Goal: Transaction & Acquisition: Purchase product/service

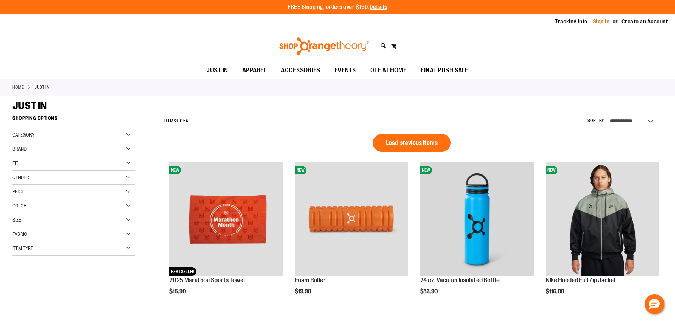
type input "**********"
click at [598, 23] on link "Sign In" at bounding box center [601, 22] width 17 height 8
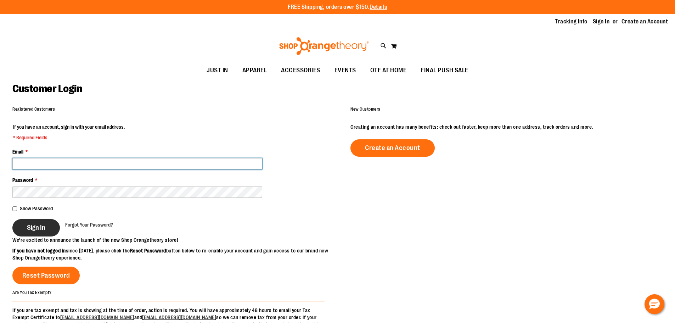
type input "**********"
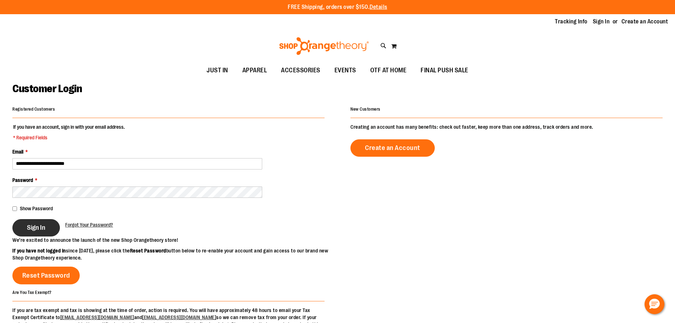
type input "**********"
click at [47, 227] on button "Sign In" at bounding box center [36, 227] width 48 height 17
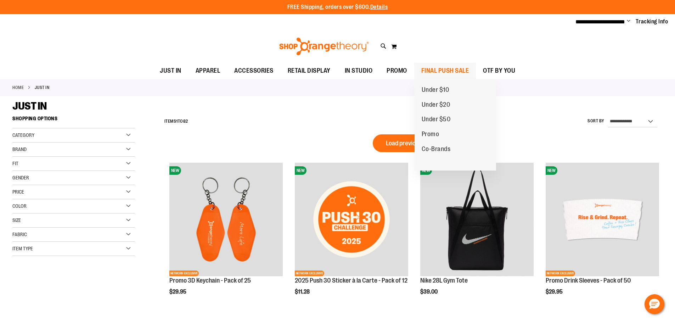
type input "**********"
click at [458, 72] on span "FINAL PUSH SALE" at bounding box center [446, 71] width 48 height 16
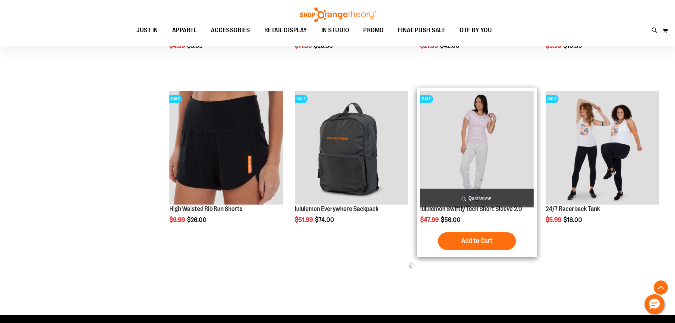
scroll to position [496, 0]
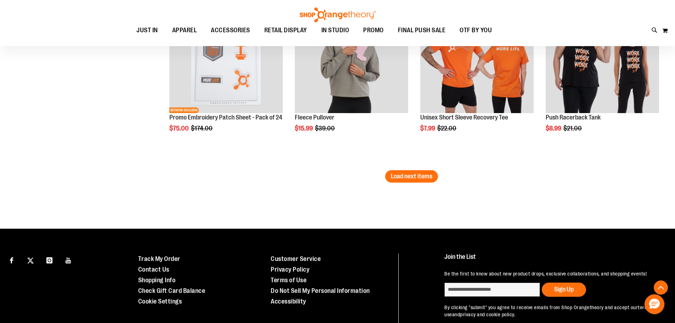
scroll to position [1575, 0]
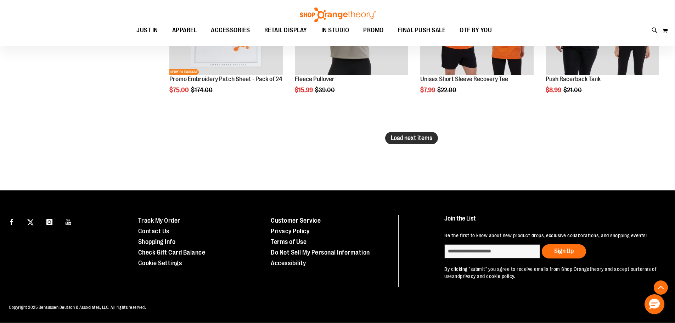
type input "**********"
click at [430, 137] on span "Load next items" at bounding box center [411, 137] width 41 height 7
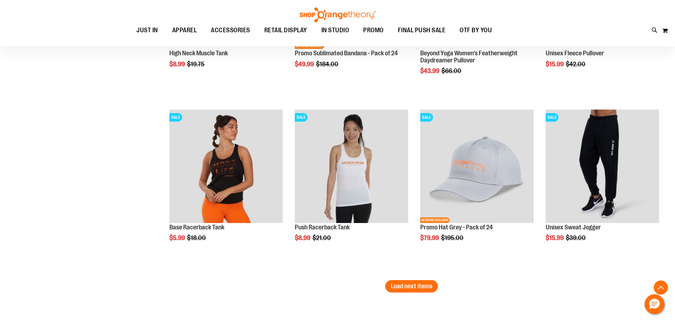
scroll to position [1965, 0]
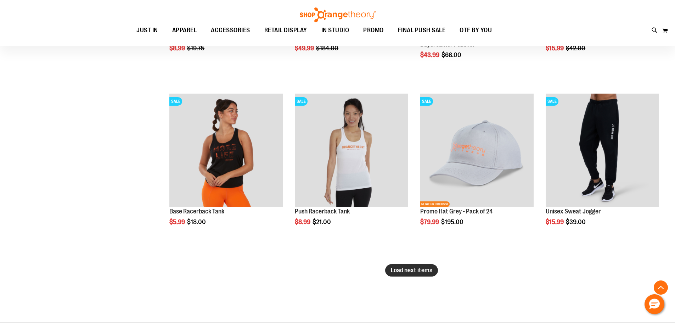
click at [413, 268] on span "Load next items" at bounding box center [411, 270] width 41 height 7
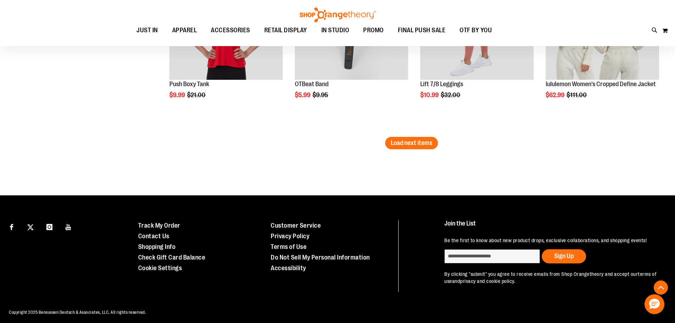
scroll to position [2619, 0]
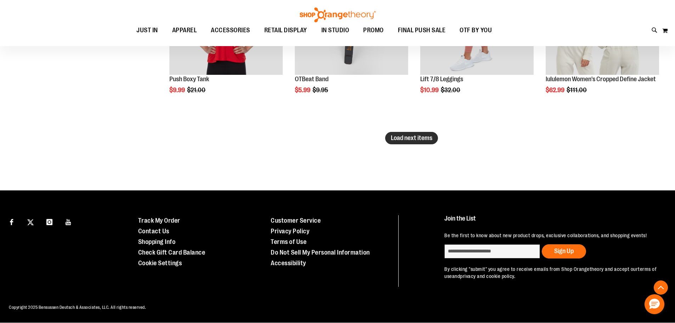
click at [412, 136] on span "Load next items" at bounding box center [411, 137] width 41 height 7
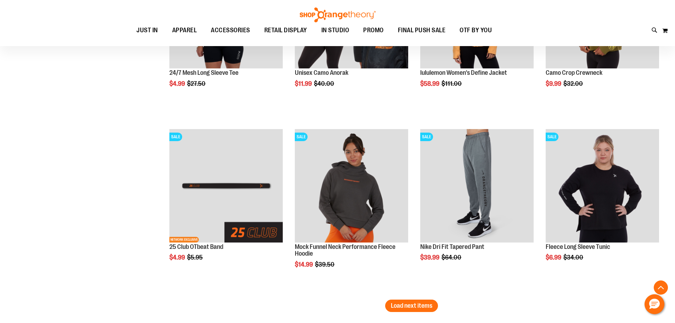
scroll to position [3142, 0]
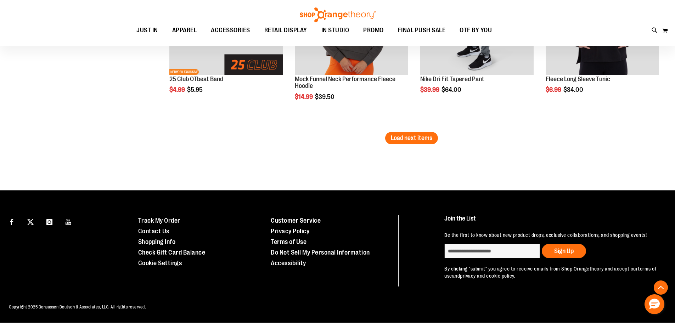
click at [412, 137] on span "Load next items" at bounding box center [411, 137] width 41 height 7
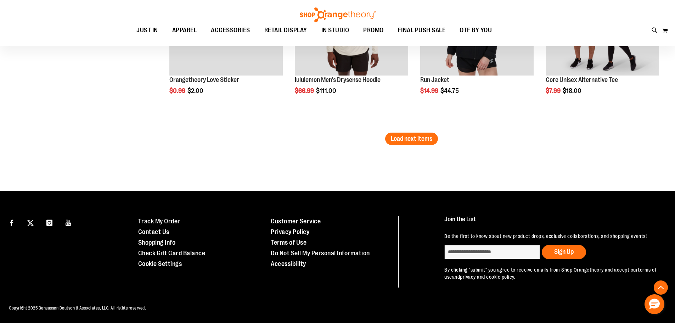
scroll to position [3663, 0]
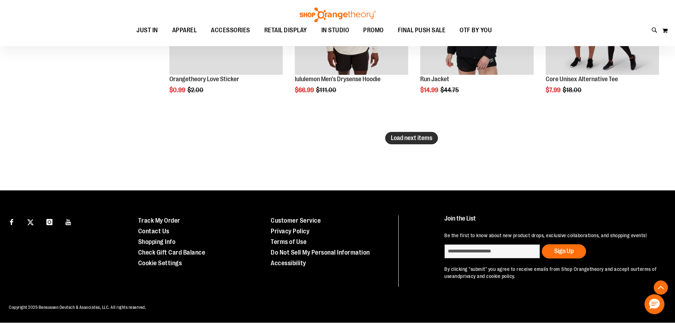
click at [416, 141] on span "Load next items" at bounding box center [411, 137] width 41 height 7
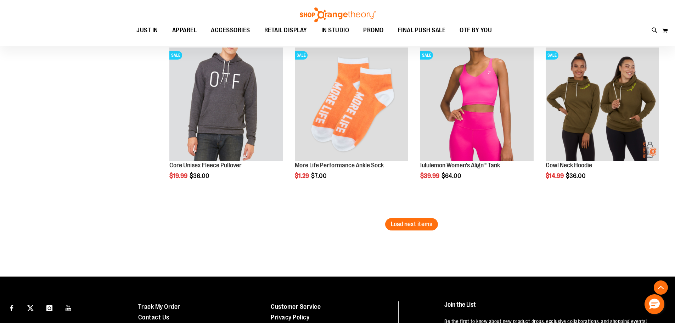
scroll to position [4124, 0]
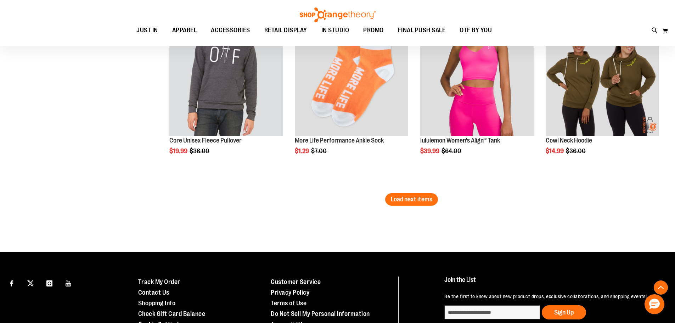
drag, startPoint x: 411, startPoint y: 173, endPoint x: 404, endPoint y: 190, distance: 18.6
click at [409, 173] on div "SALE More Life Performance Ankle Sock Special Price $1.29 Regular Price $7.00 Q…" at bounding box center [351, 96] width 121 height 154
click at [409, 197] on span "Load next items" at bounding box center [411, 199] width 41 height 7
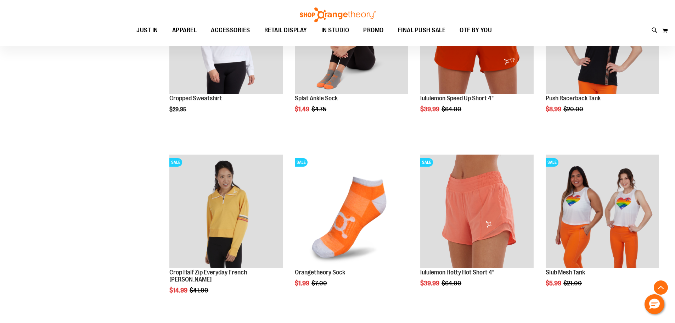
scroll to position [4708, 0]
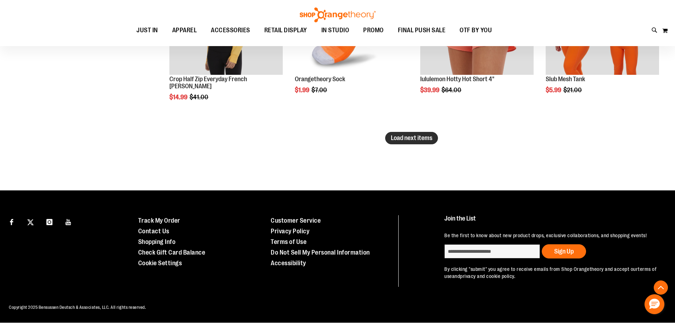
click at [422, 140] on span "Load next items" at bounding box center [411, 137] width 41 height 7
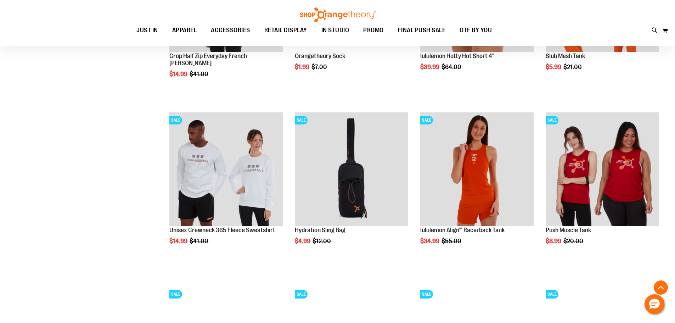
scroll to position [4743, 0]
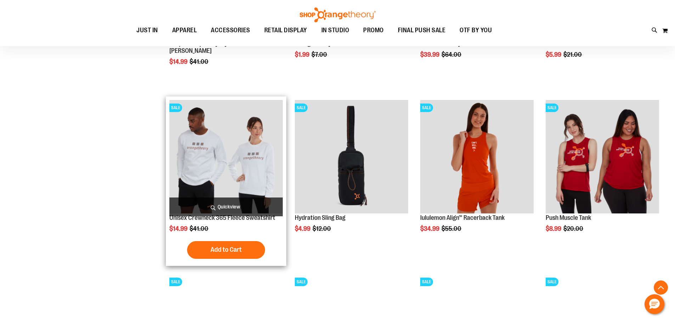
click at [207, 165] on img "product" at bounding box center [225, 156] width 113 height 113
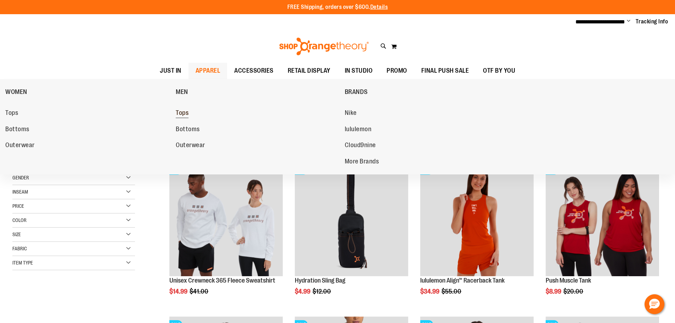
type input "**********"
click at [185, 114] on span "Tops" at bounding box center [182, 113] width 13 height 9
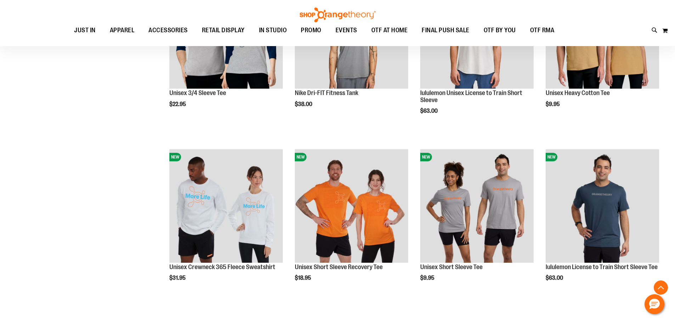
scroll to position [703, 0]
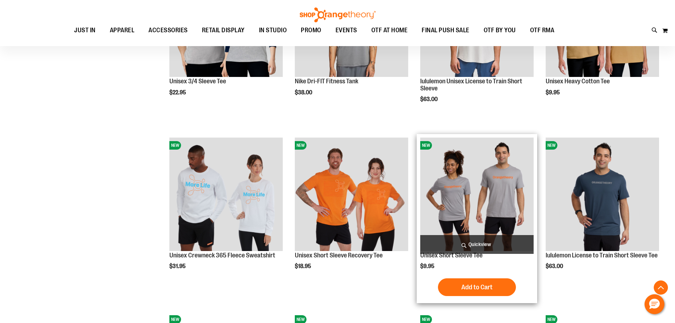
type input "**********"
click at [462, 212] on img "product" at bounding box center [476, 194] width 113 height 113
click at [459, 188] on img "product" at bounding box center [476, 194] width 113 height 113
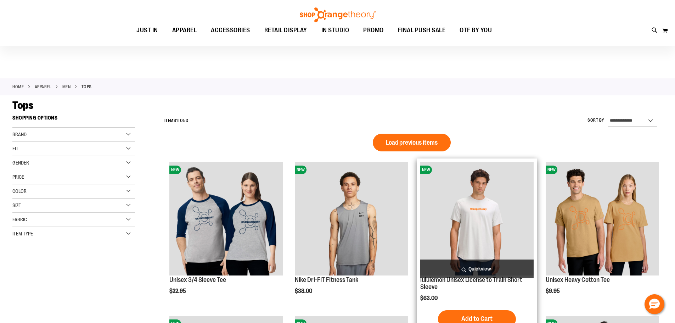
scroll to position [248, 0]
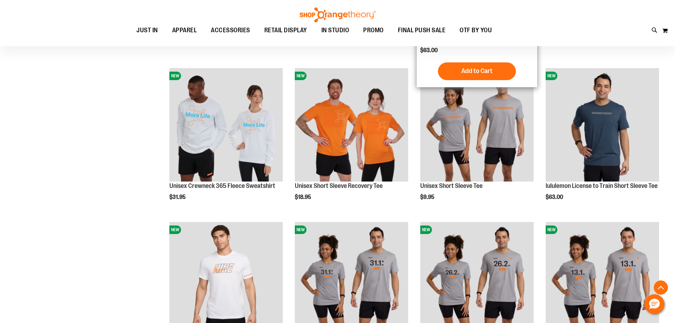
scroll to position [483, 0]
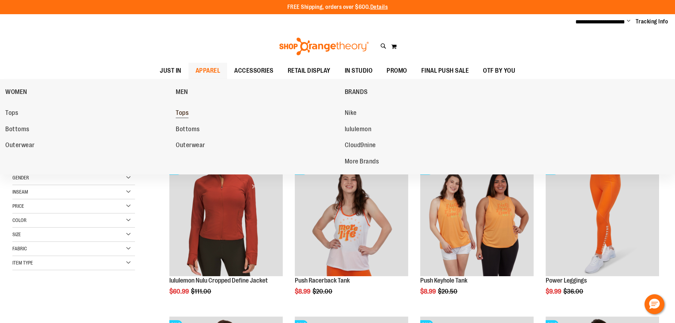
type input "**********"
click at [181, 111] on span "Tops" at bounding box center [182, 113] width 13 height 9
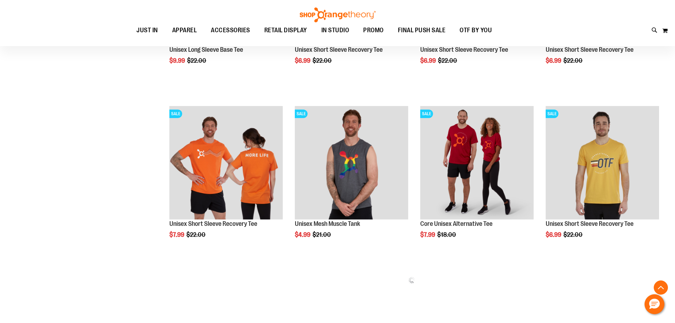
scroll to position [526, 0]
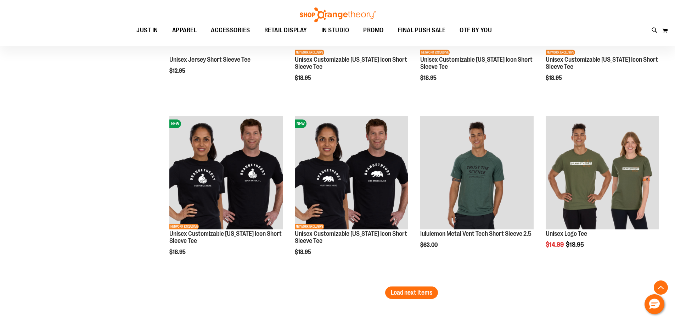
scroll to position [1518, 0]
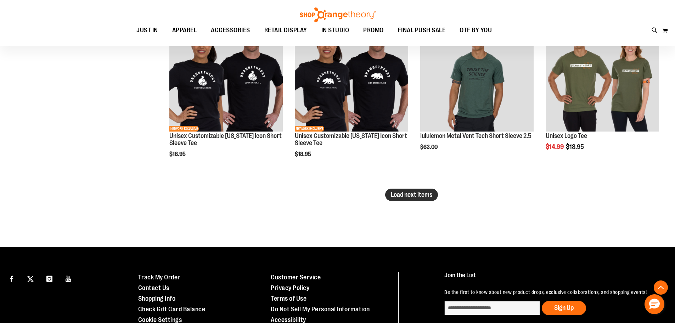
type input "**********"
click at [389, 196] on button "Load next items" at bounding box center [411, 195] width 53 height 12
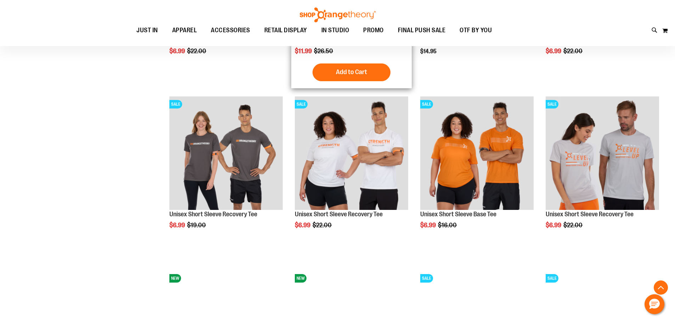
scroll to position [1802, 0]
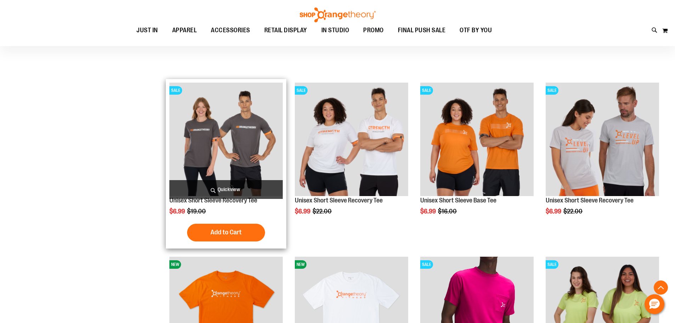
click at [236, 154] on img "product" at bounding box center [225, 139] width 113 height 113
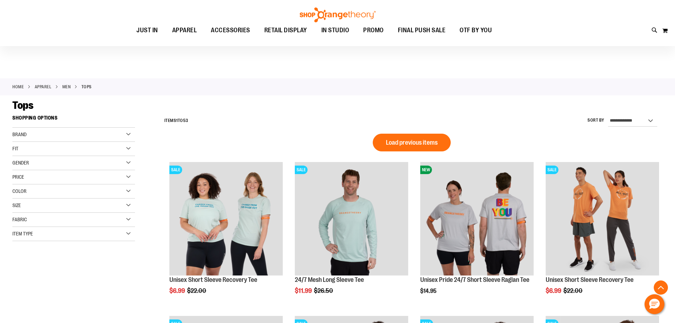
scroll to position [475, 0]
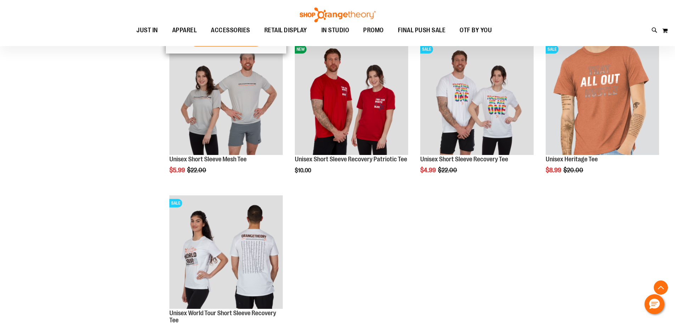
type input "**********"
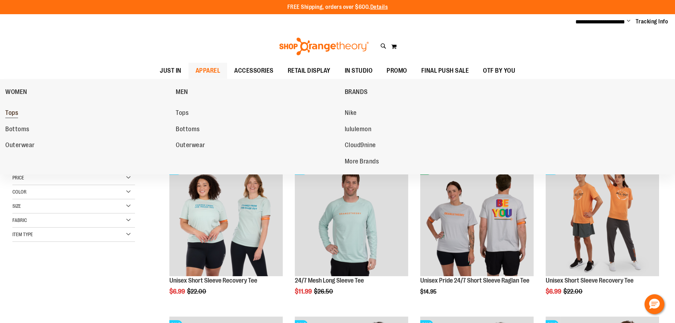
click at [11, 114] on span "Tops" at bounding box center [11, 113] width 13 height 9
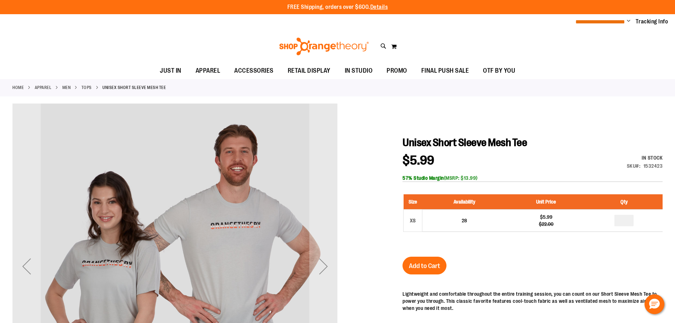
type input "**********"
click at [591, 22] on span "**********" at bounding box center [601, 21] width 50 height 5
click at [630, 22] on span "Change" at bounding box center [629, 21] width 4 height 7
click at [608, 46] on link "Sign Out" at bounding box center [604, 47] width 62 height 13
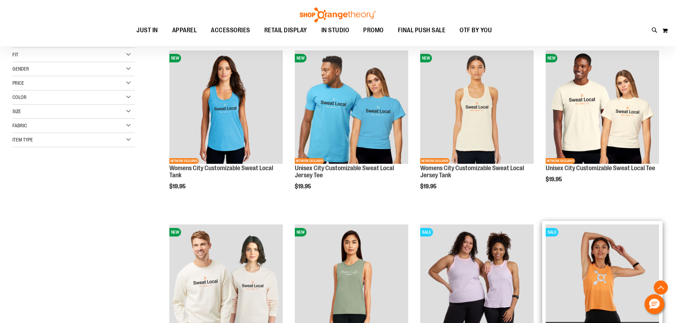
scroll to position [177, 0]
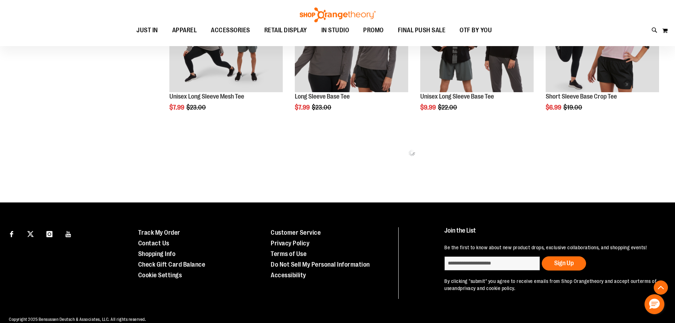
scroll to position [526, 0]
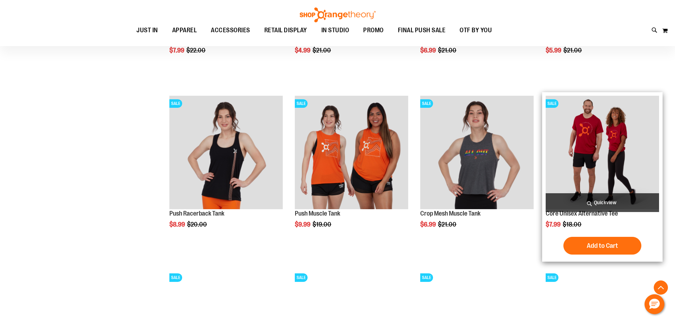
scroll to position [1093, 0]
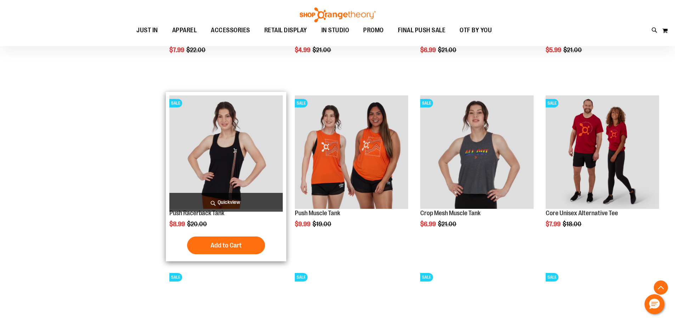
type input "**********"
click at [214, 164] on img "product" at bounding box center [225, 151] width 113 height 113
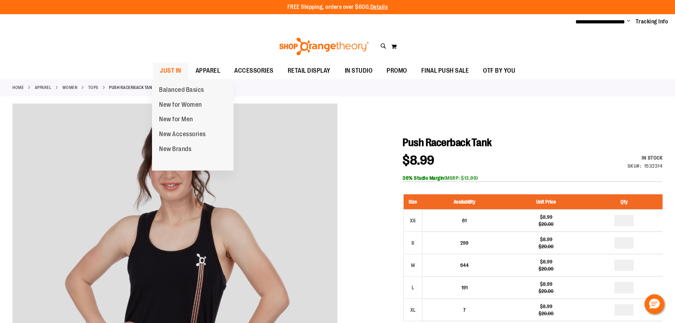
type input "**********"
click at [161, 68] on span "JUST IN" at bounding box center [171, 71] width 22 height 16
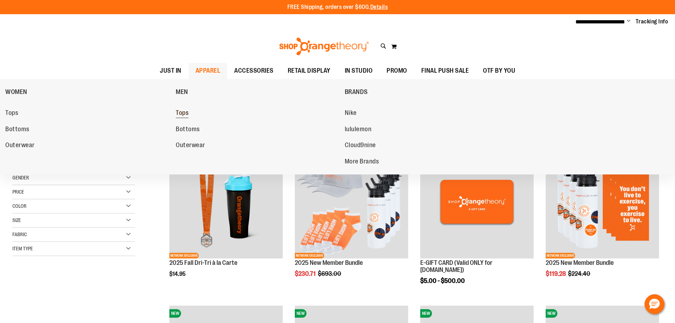
type input "**********"
click at [184, 111] on span "Tops" at bounding box center [182, 113] width 13 height 9
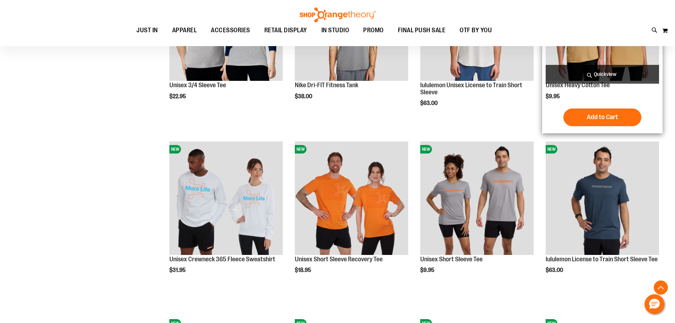
scroll to position [703, 0]
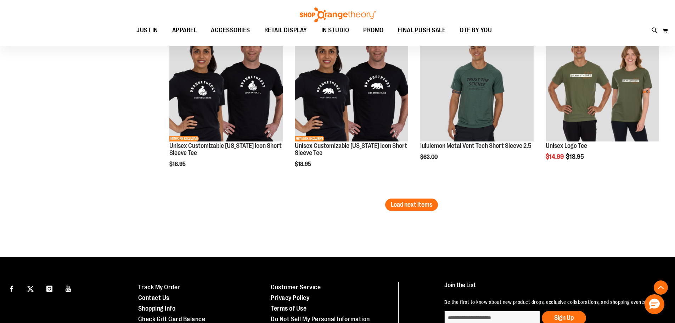
scroll to position [1575, 0]
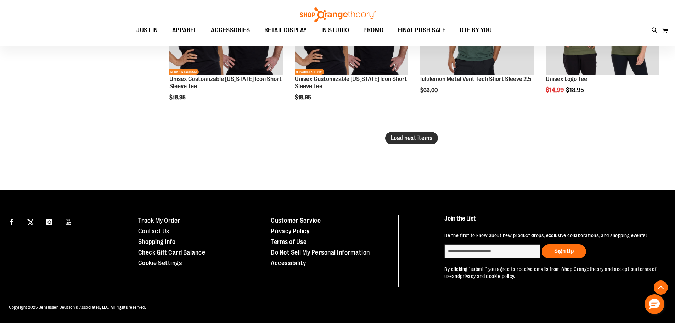
type input "**********"
click at [427, 140] on span "Load next items" at bounding box center [411, 137] width 41 height 7
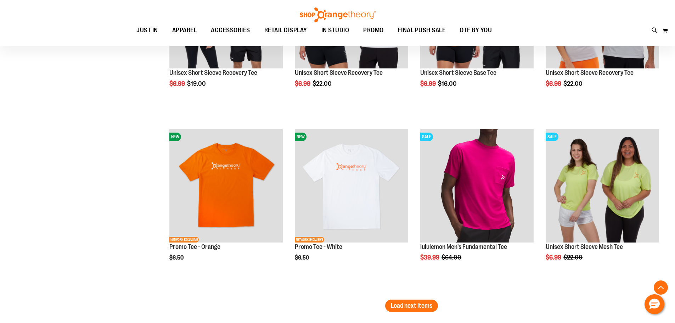
scroll to position [2072, 0]
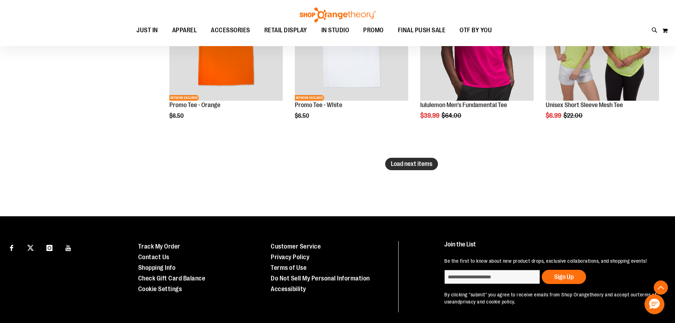
click at [409, 162] on span "Load next items" at bounding box center [411, 163] width 41 height 7
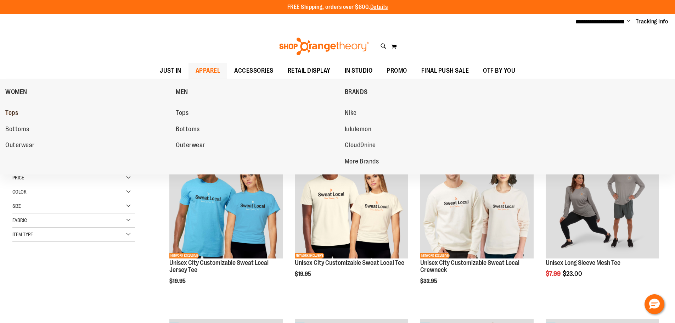
click at [16, 110] on span "Tops" at bounding box center [11, 113] width 13 height 9
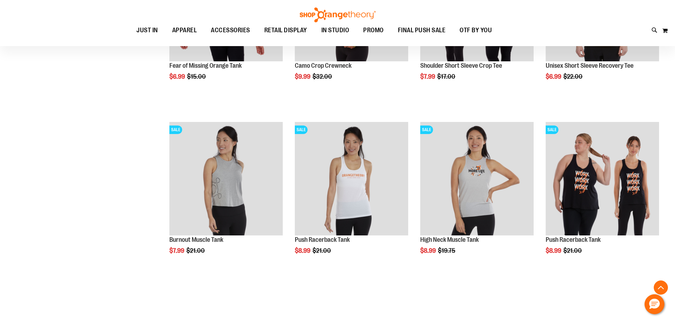
scroll to position [1418, 0]
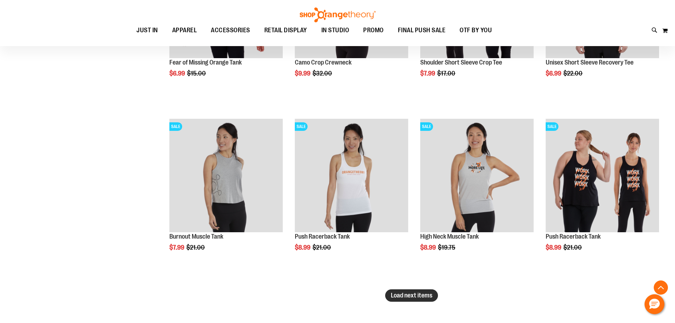
type input "**********"
click at [415, 297] on span "Load next items" at bounding box center [411, 295] width 41 height 7
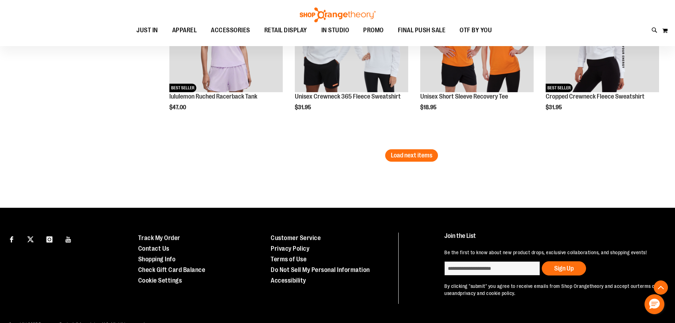
scroll to position [2091, 0]
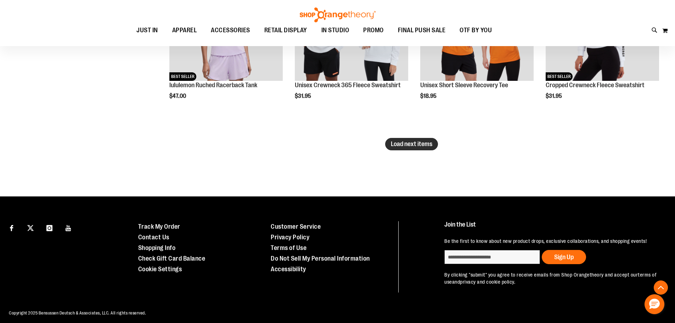
click at [433, 145] on button "Load next items" at bounding box center [411, 144] width 53 height 12
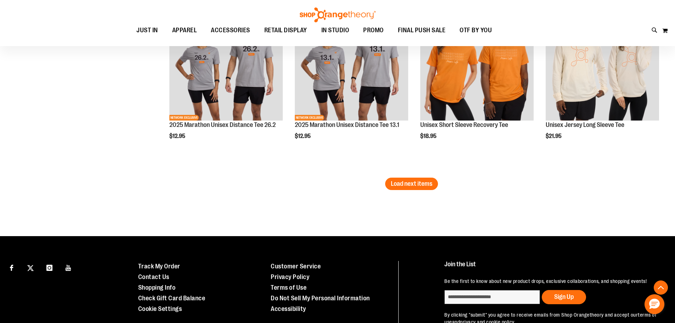
scroll to position [2619, 0]
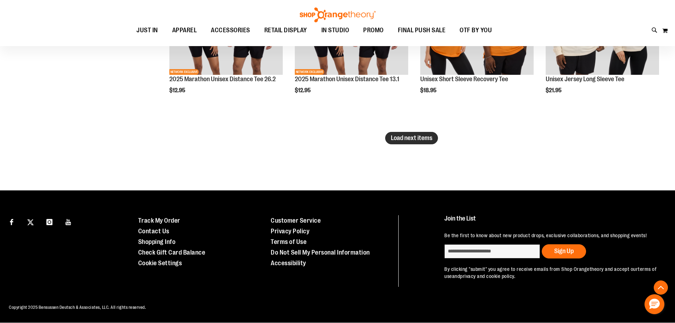
click at [429, 139] on span "Load next items" at bounding box center [411, 137] width 41 height 7
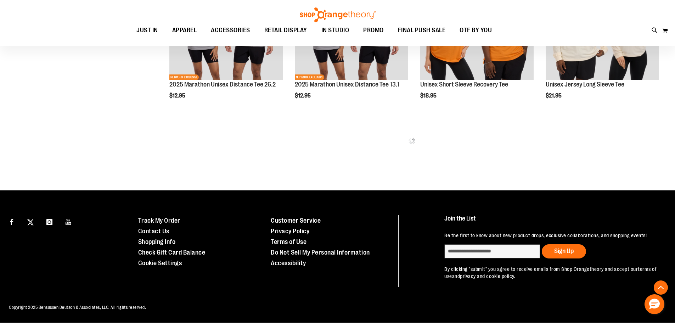
scroll to position [2619, 0]
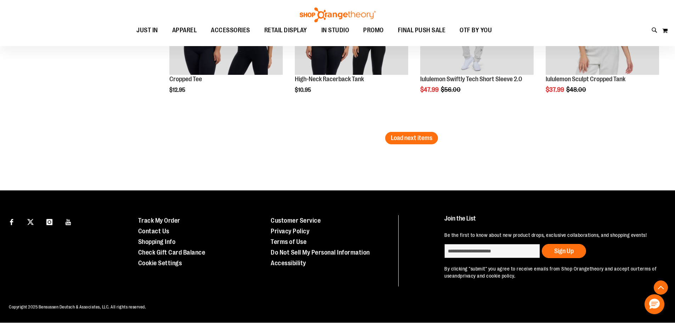
click at [429, 139] on span "Load next items" at bounding box center [411, 137] width 41 height 7
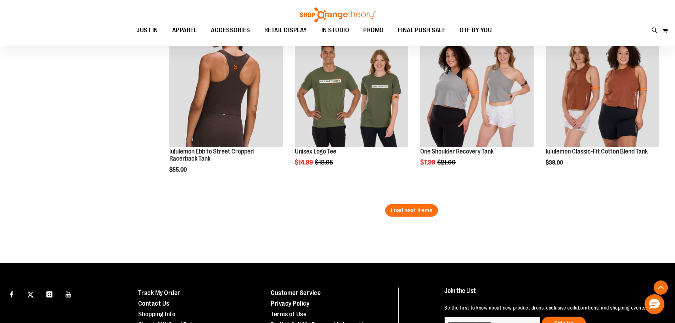
scroll to position [3638, 0]
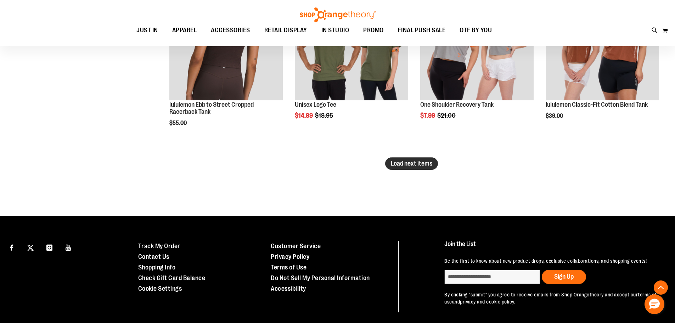
click at [417, 165] on span "Load next items" at bounding box center [411, 163] width 41 height 7
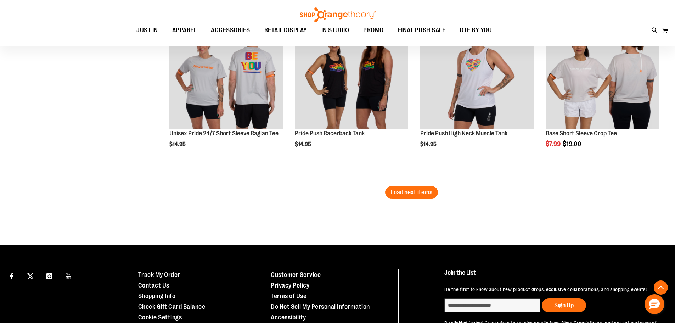
scroll to position [4186, 0]
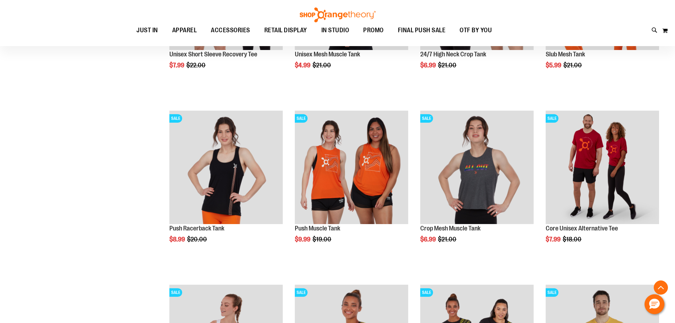
scroll to position [1066, 0]
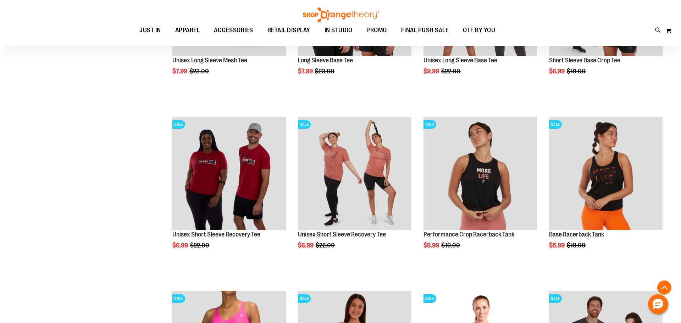
scroll to position [534, 0]
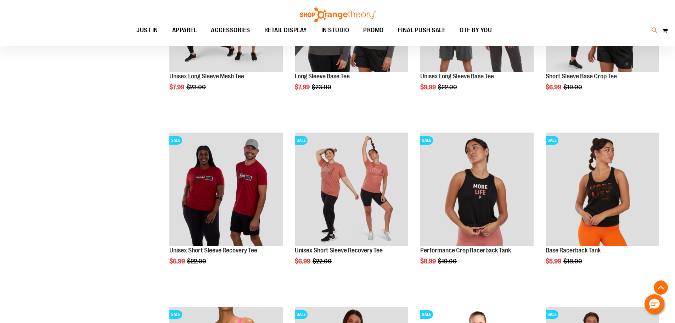
click at [656, 32] on icon at bounding box center [655, 30] width 6 height 8
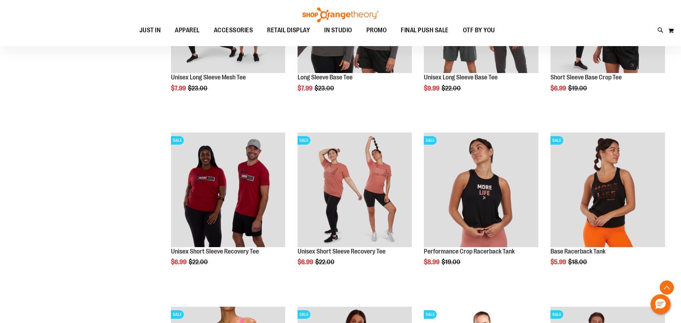
click at [313, 41] on input "Search" at bounding box center [340, 39] width 540 height 23
click at [101, 154] on img at bounding box center [88, 149] width 28 height 28
type input "******"
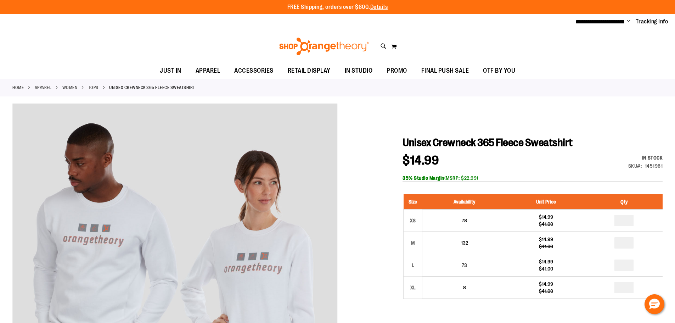
type input "**********"
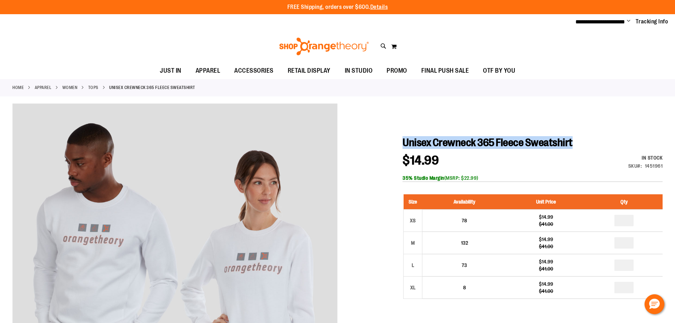
drag, startPoint x: 403, startPoint y: 143, endPoint x: 573, endPoint y: 139, distance: 169.9
click at [573, 139] on h1 "Unisex Crewneck 365 Fleece Sweatshirt" at bounding box center [533, 142] width 260 height 13
copy span "Unisex Crewneck 365 Fleece Sweatshirt"
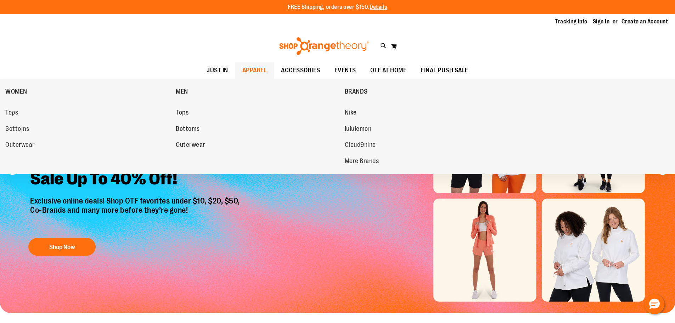
type input "**********"
click at [253, 69] on span "APPAREL" at bounding box center [255, 70] width 25 height 16
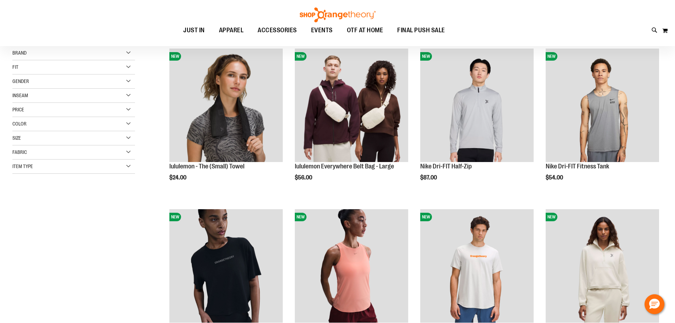
scroll to position [106, 0]
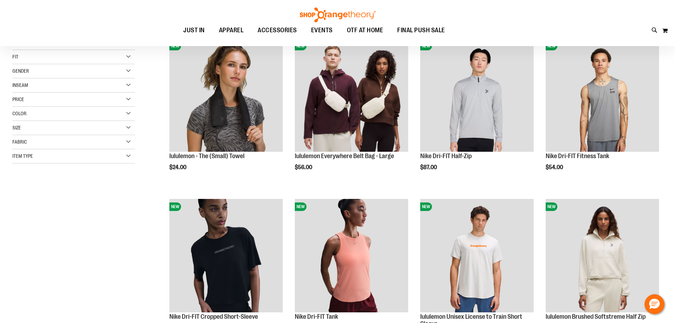
type input "**********"
click at [127, 156] on div "Item Type" at bounding box center [73, 156] width 123 height 14
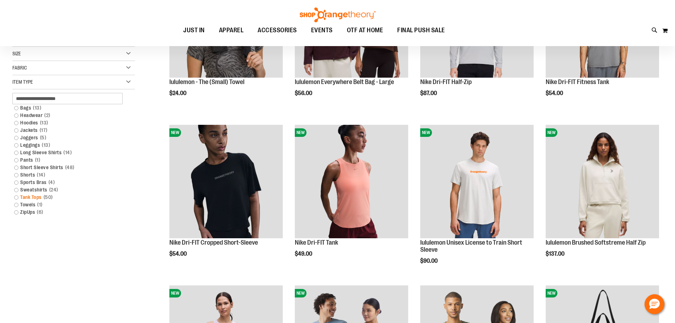
scroll to position [35, 0]
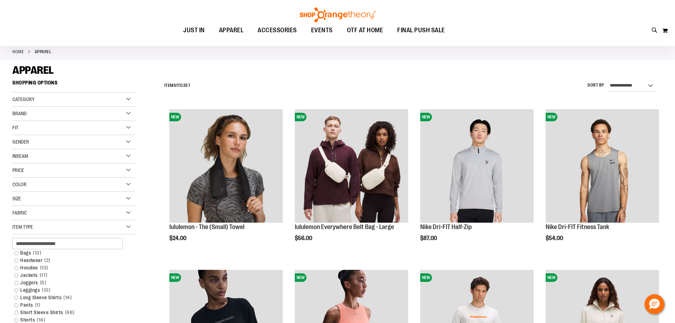
click at [25, 171] on div "Price" at bounding box center [73, 170] width 123 height 14
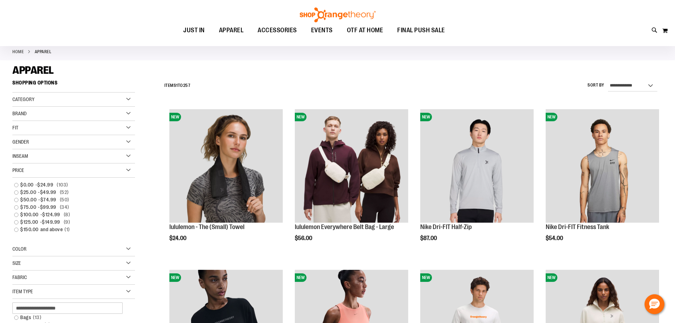
click at [25, 171] on div "Price" at bounding box center [73, 170] width 123 height 14
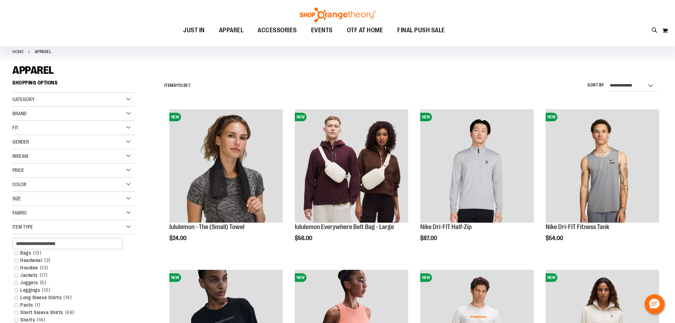
click at [33, 96] on span "Category" at bounding box center [23, 99] width 22 height 6
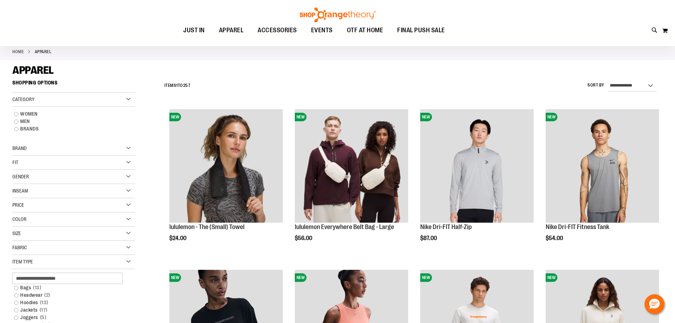
click at [33, 96] on span "Category" at bounding box center [23, 99] width 22 height 6
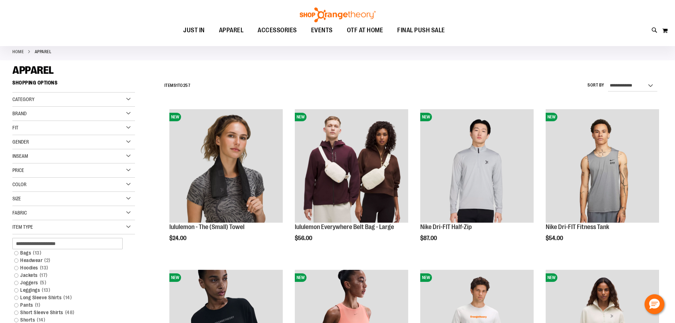
click at [33, 96] on span "Category" at bounding box center [23, 99] width 22 height 6
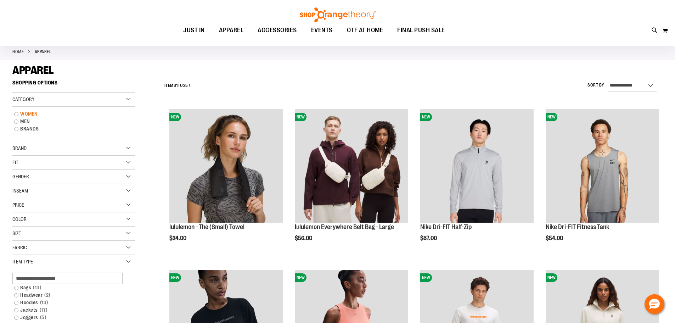
click at [16, 114] on link "WOMEN" at bounding box center [70, 113] width 118 height 7
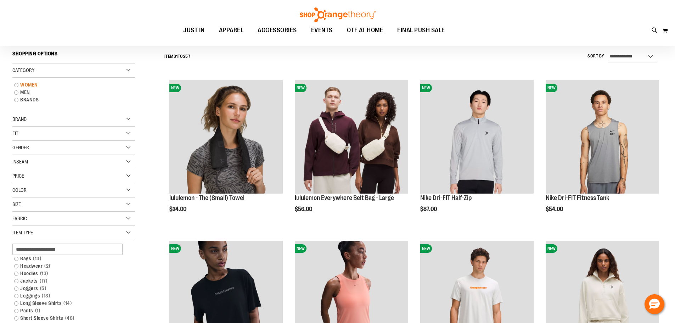
scroll to position [66, 0]
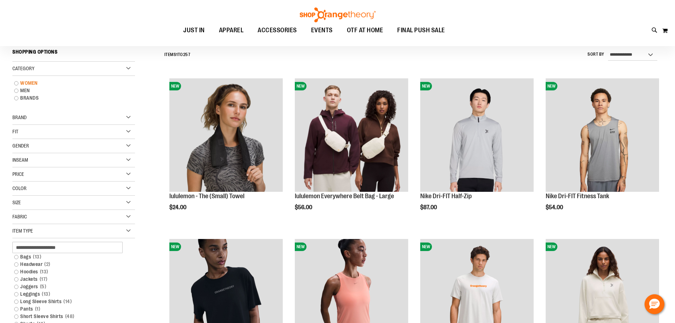
click at [16, 81] on link "WOMEN" at bounding box center [70, 82] width 118 height 7
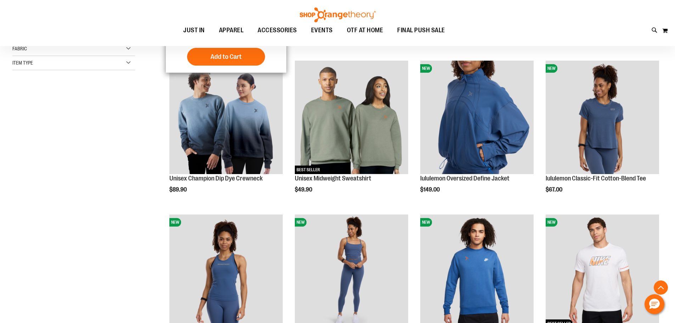
scroll to position [279, 0]
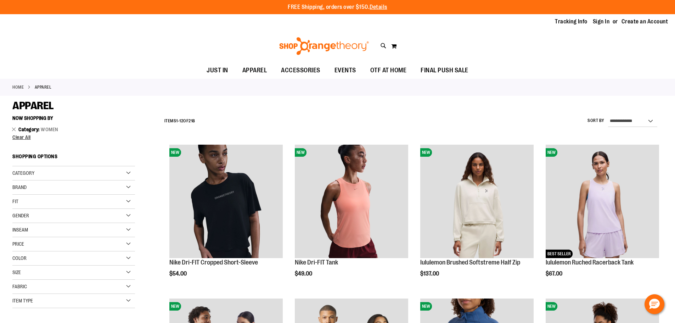
click at [40, 187] on div "Brand" at bounding box center [73, 187] width 123 height 14
click at [45, 190] on div "Brand" at bounding box center [73, 187] width 123 height 14
click at [37, 171] on div "Category" at bounding box center [73, 173] width 123 height 14
click at [15, 187] on link "Tops" at bounding box center [70, 187] width 118 height 7
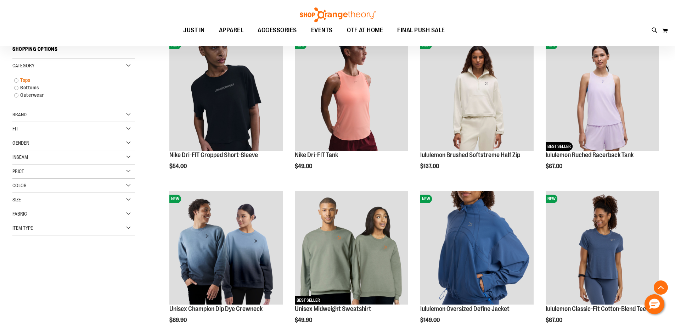
scroll to position [112, 0]
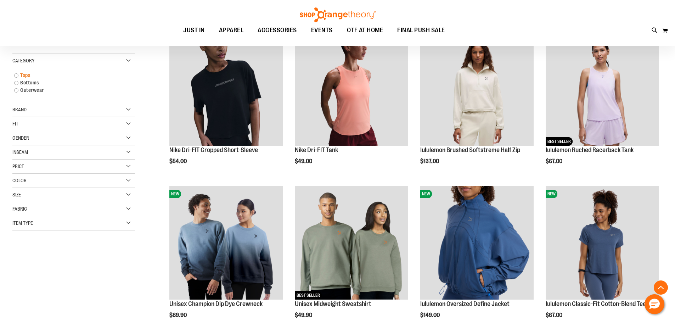
click at [16, 74] on link "Tops" at bounding box center [70, 75] width 118 height 7
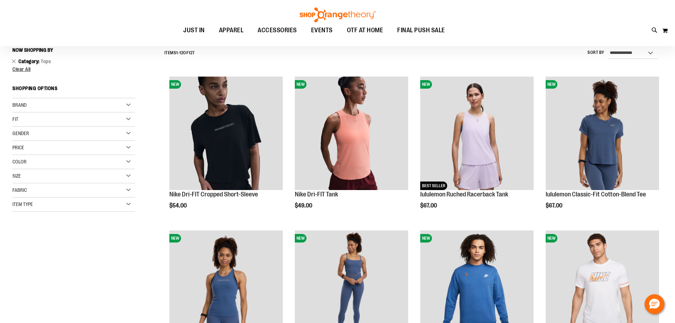
scroll to position [66, 0]
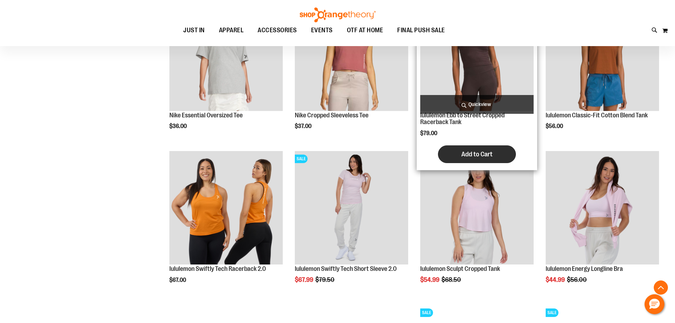
scroll to position [465, 0]
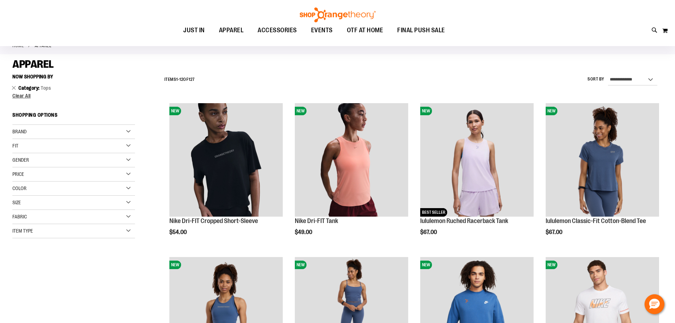
scroll to position [40, 0]
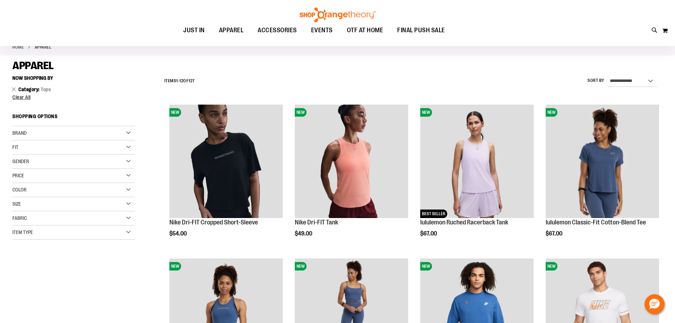
click at [18, 174] on span "Price" at bounding box center [18, 176] width 12 height 6
click at [16, 190] on link "$0.00 - $24.99 74 items" at bounding box center [70, 189] width 118 height 7
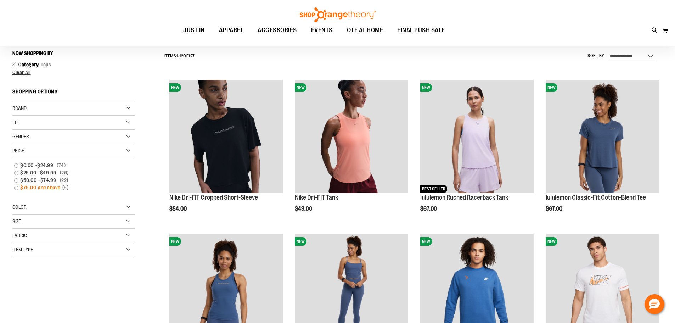
scroll to position [66, 0]
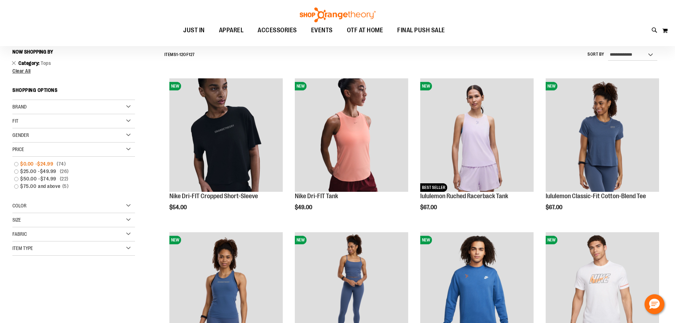
click at [17, 164] on link "$0.00 - $24.99 74 items" at bounding box center [70, 163] width 118 height 7
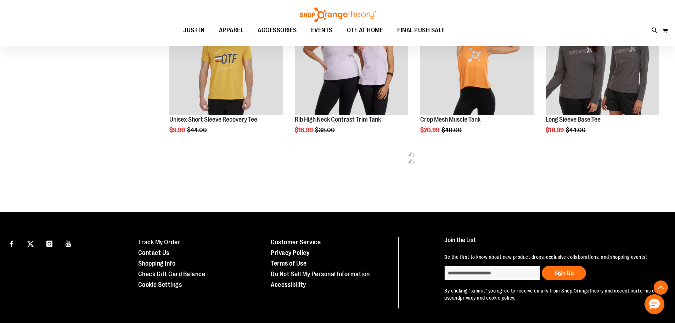
scroll to position [472, 0]
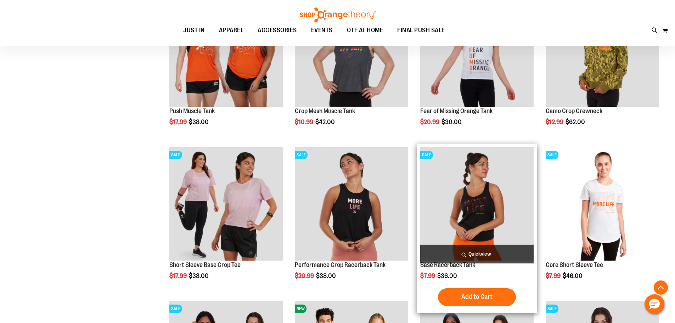
scroll to position [1134, 0]
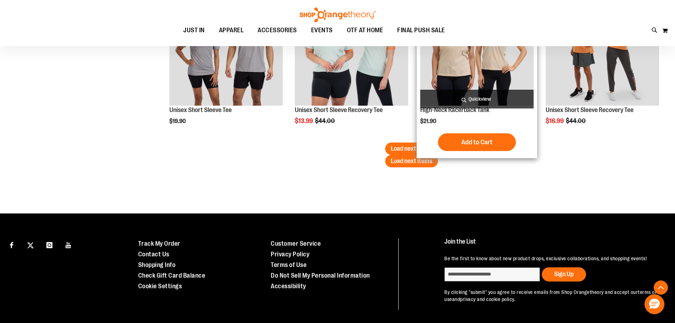
scroll to position [2328, 0]
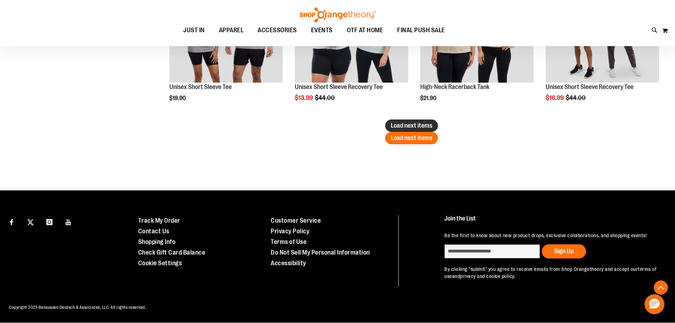
click at [422, 123] on span "Load next items" at bounding box center [411, 125] width 41 height 7
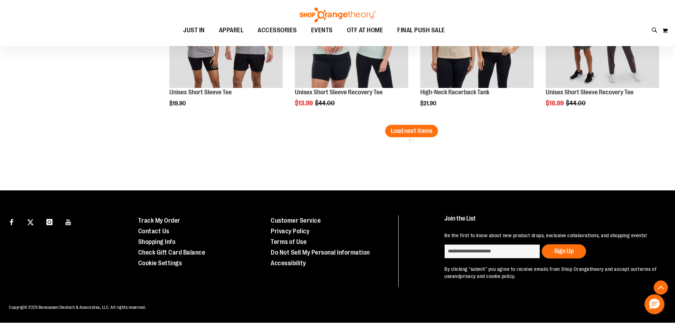
scroll to position [2322, 0]
click at [418, 133] on span "Load next items" at bounding box center [411, 130] width 41 height 7
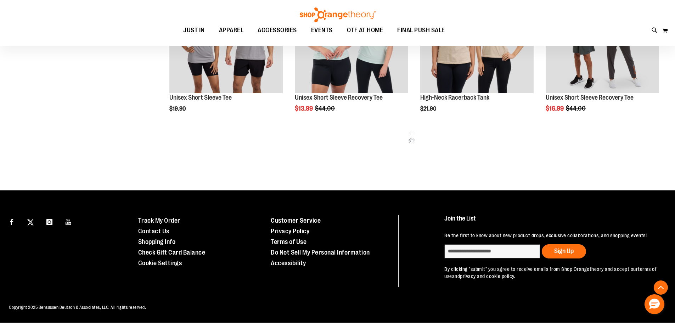
scroll to position [2317, 0]
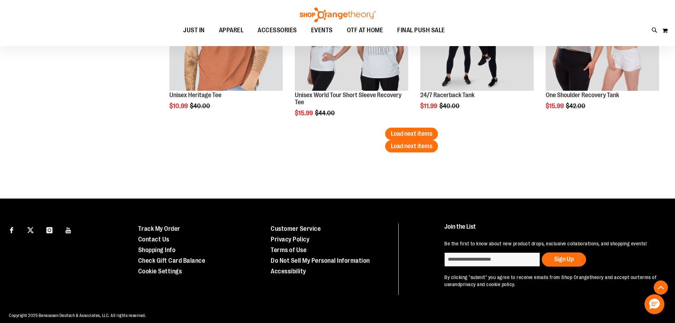
scroll to position [3250, 0]
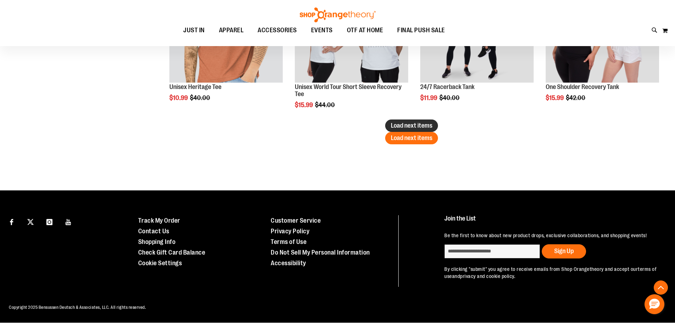
click at [404, 123] on span "Load next items" at bounding box center [411, 125] width 41 height 7
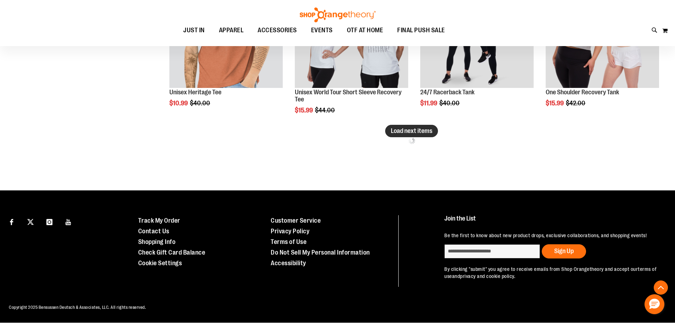
click at [419, 128] on span "Load next items" at bounding box center [411, 130] width 41 height 7
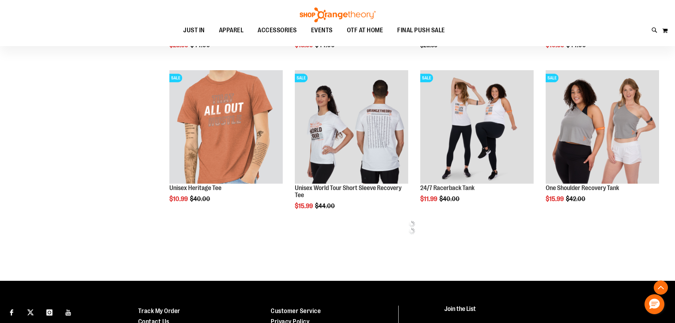
scroll to position [3133, 0]
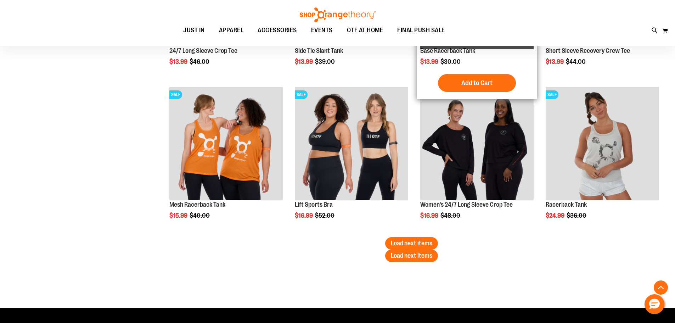
scroll to position [4173, 0]
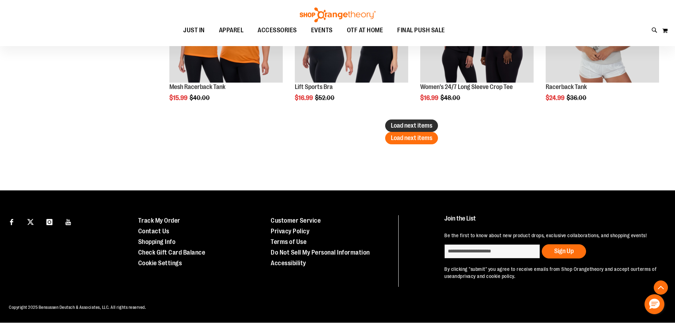
click at [423, 128] on span "Load next items" at bounding box center [411, 125] width 41 height 7
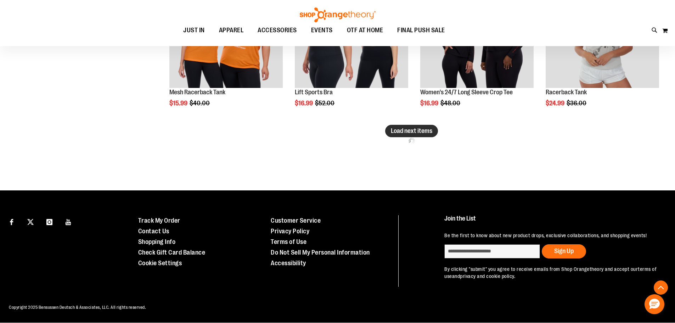
click at [408, 133] on span "Load next items" at bounding box center [411, 130] width 41 height 7
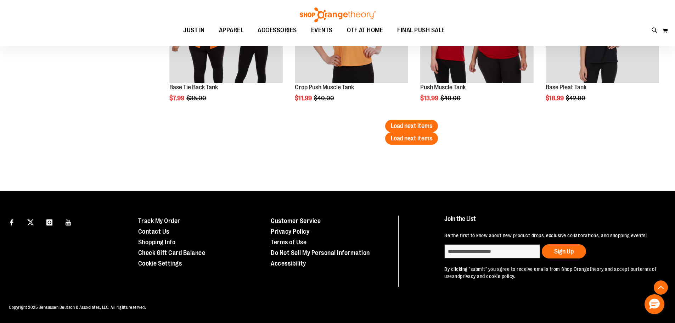
scroll to position [5095, 0]
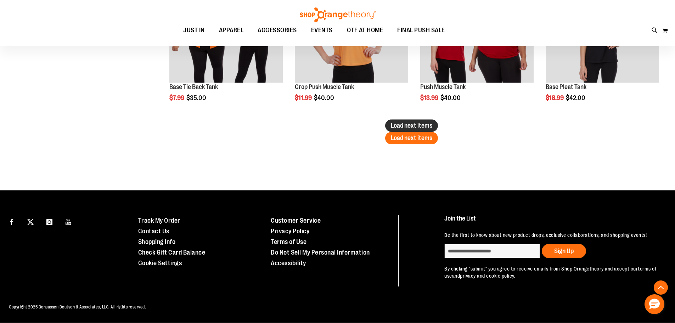
click at [420, 124] on span "Load next items" at bounding box center [411, 125] width 41 height 7
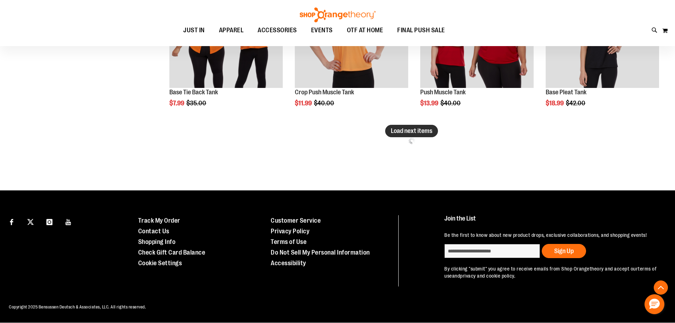
click at [406, 133] on span "Load next items" at bounding box center [411, 130] width 41 height 7
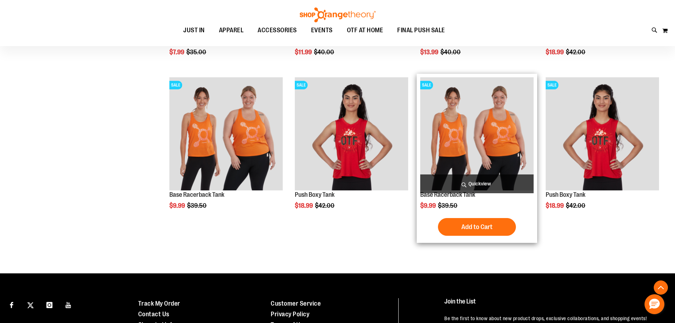
scroll to position [5153, 0]
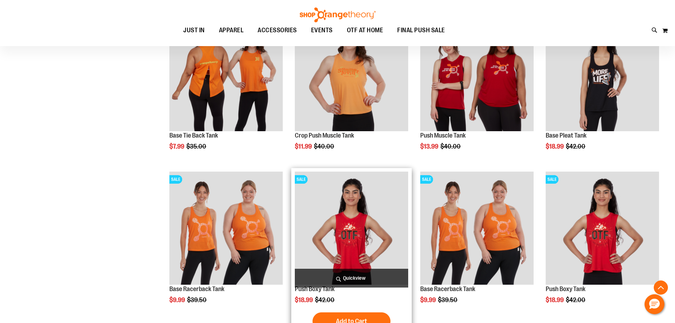
scroll to position [5224, 0]
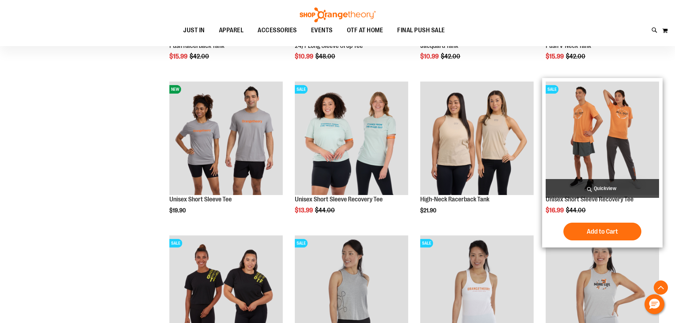
scroll to position [1772, 0]
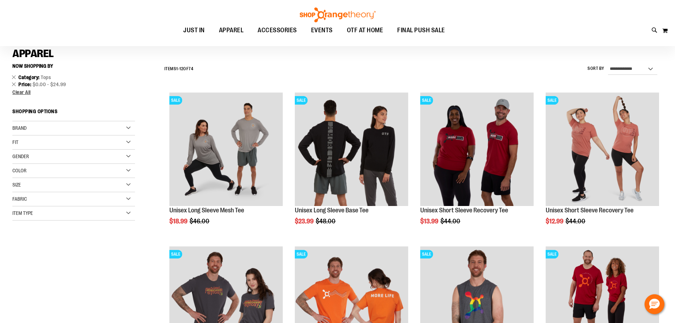
scroll to position [71, 0]
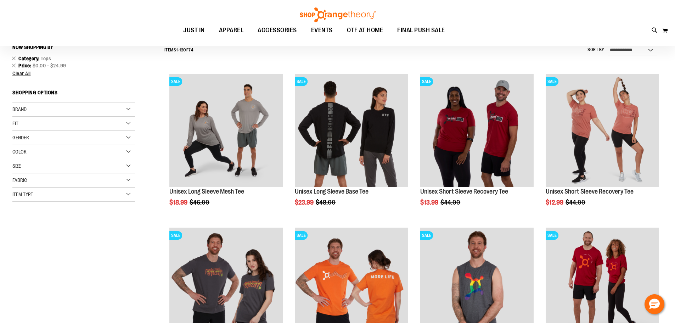
click at [41, 138] on div "Gender" at bounding box center [73, 138] width 123 height 14
click at [43, 110] on div "Brand" at bounding box center [73, 109] width 123 height 14
click at [40, 125] on div "Fit" at bounding box center [73, 124] width 123 height 14
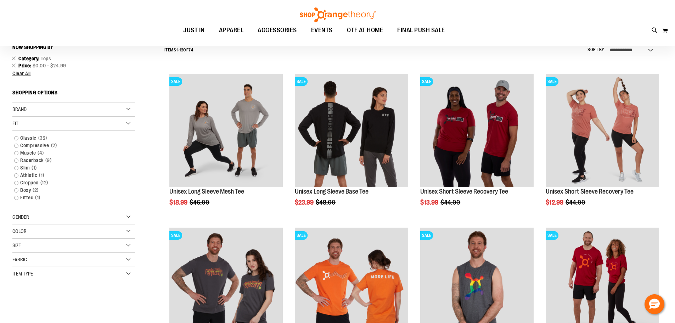
click at [40, 125] on div "Fit" at bounding box center [73, 124] width 123 height 14
click at [42, 124] on div "Fit" at bounding box center [73, 124] width 123 height 14
click at [36, 196] on div "Item Type" at bounding box center [73, 195] width 123 height 14
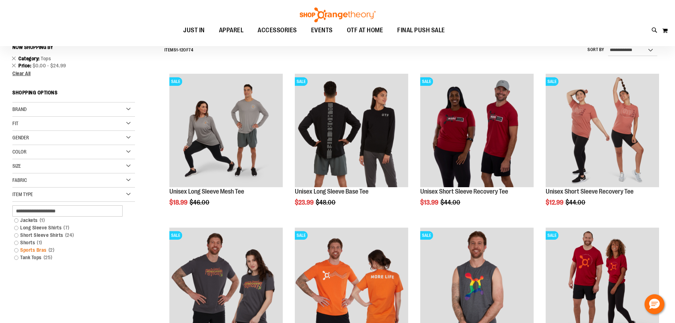
click at [70, 252] on link "Sports Bras 2 items" at bounding box center [70, 249] width 118 height 7
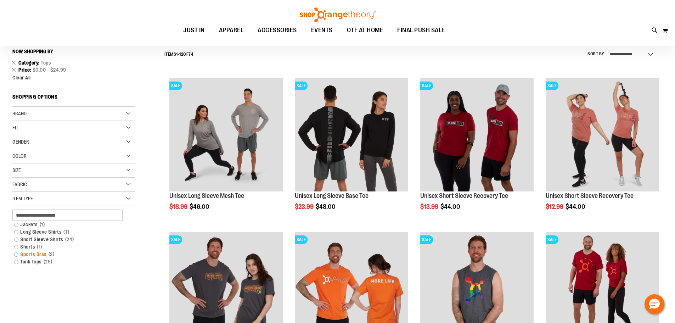
scroll to position [66, 0]
click at [89, 228] on link "Jackets 1 item" at bounding box center [70, 224] width 118 height 7
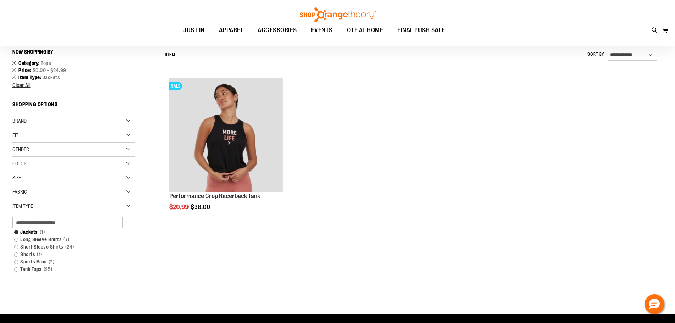
click at [15, 62] on link "Remove This Item" at bounding box center [14, 62] width 5 height 7
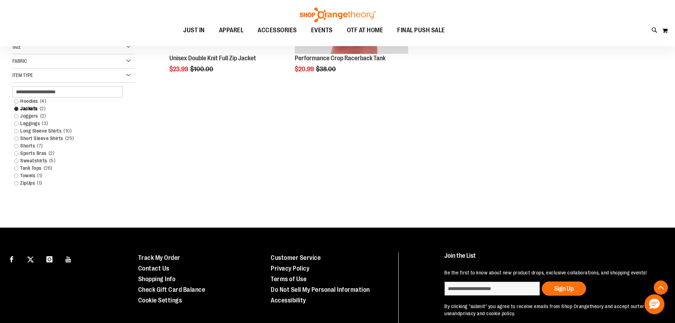
scroll to position [208, 0]
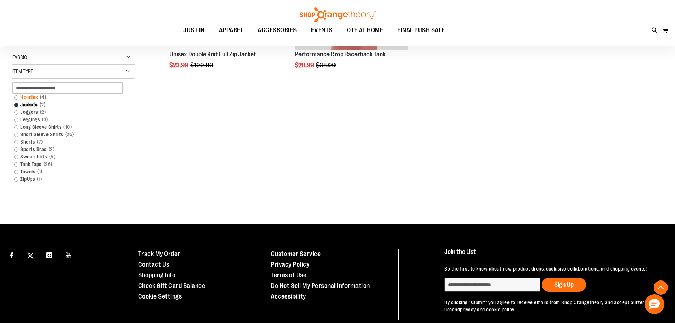
click at [17, 97] on link "Hoodies 4 items" at bounding box center [70, 97] width 118 height 7
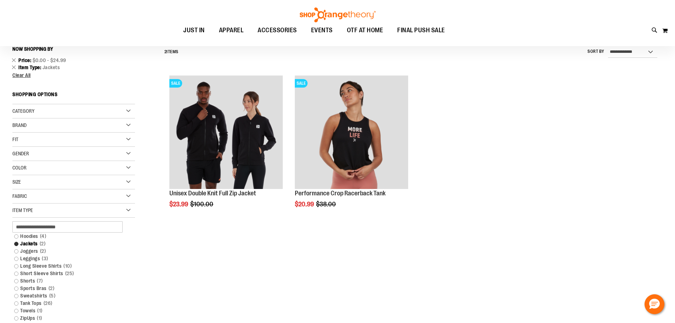
scroll to position [66, 0]
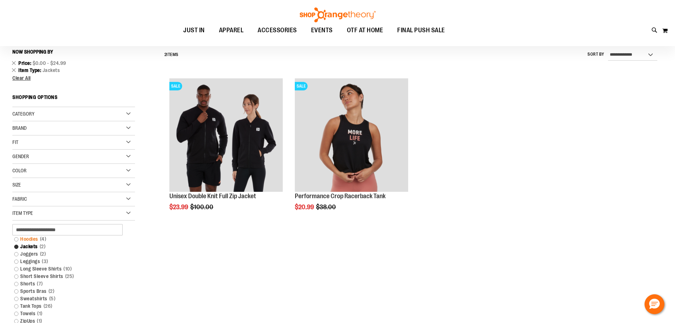
click at [17, 239] on link "Hoodies 4 items" at bounding box center [70, 238] width 118 height 7
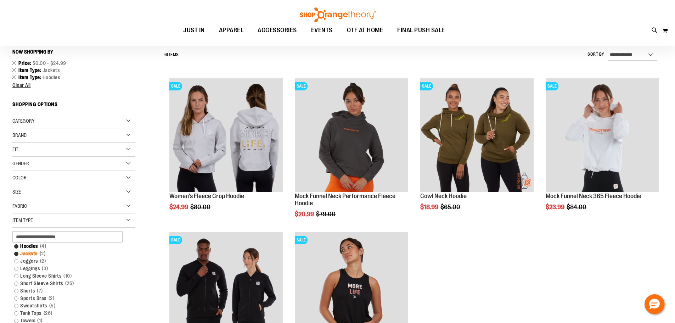
click at [18, 254] on link "Jackets 2 items" at bounding box center [70, 253] width 118 height 7
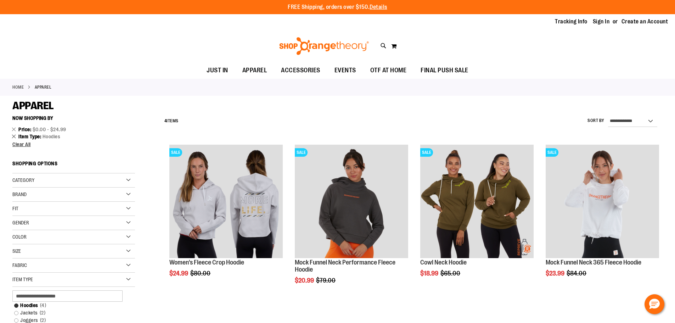
click at [13, 137] on link "Remove This Item" at bounding box center [14, 136] width 5 height 7
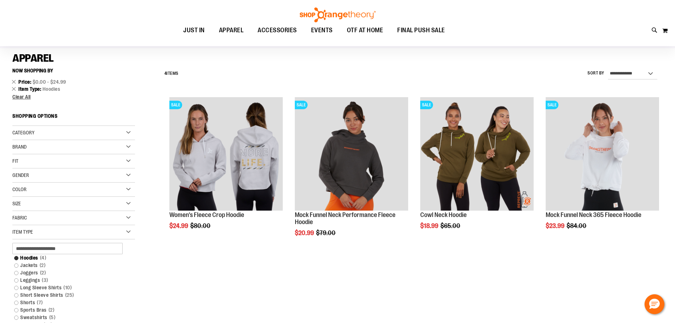
scroll to position [41, 0]
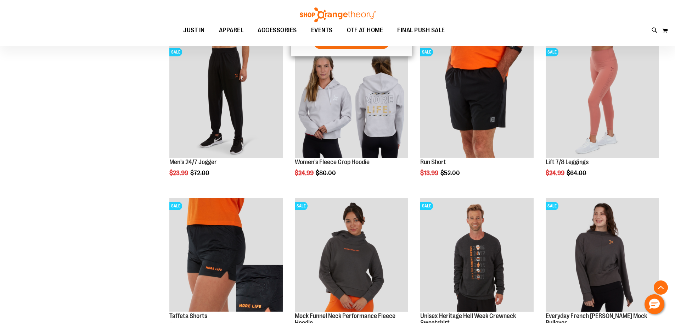
scroll to position [431, 0]
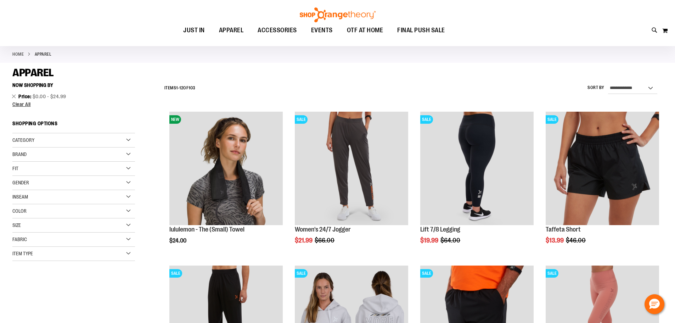
scroll to position [4, 0]
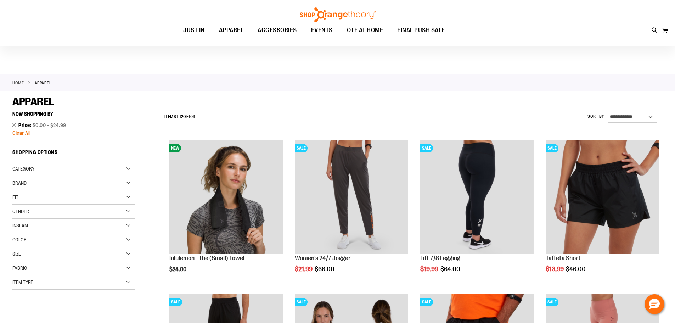
click at [17, 134] on span "Clear All" at bounding box center [21, 133] width 18 height 6
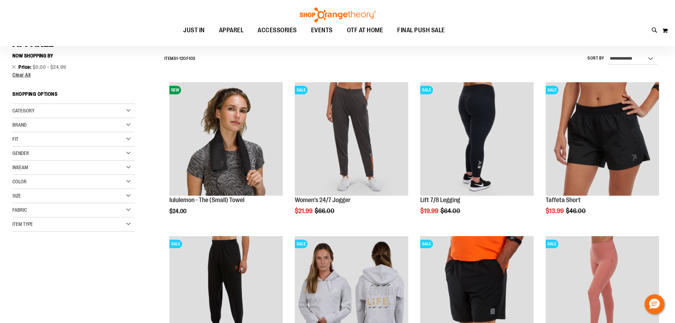
scroll to position [66, 0]
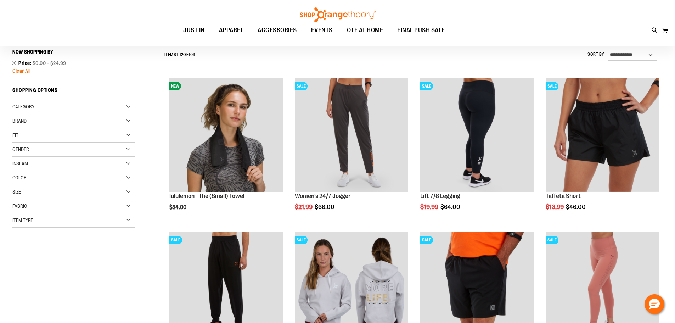
click at [25, 71] on span "Clear All" at bounding box center [21, 71] width 18 height 6
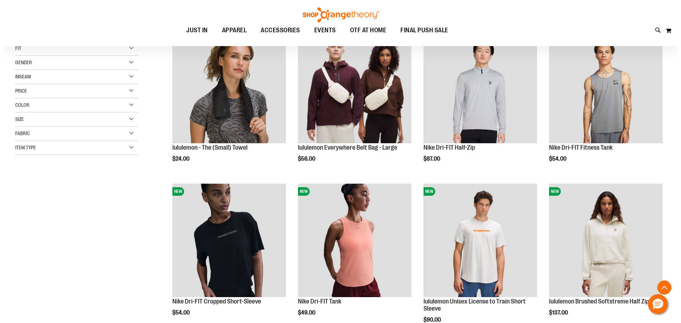
scroll to position [141, 0]
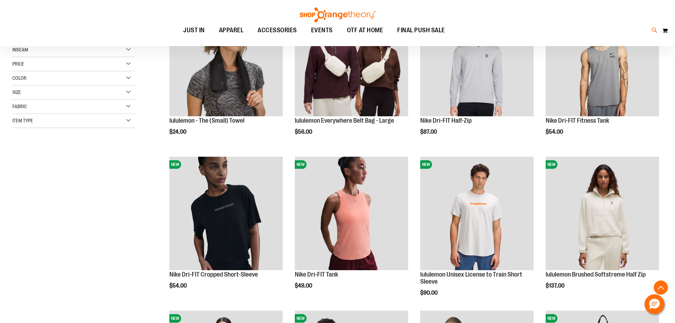
click at [655, 30] on icon at bounding box center [655, 30] width 6 height 8
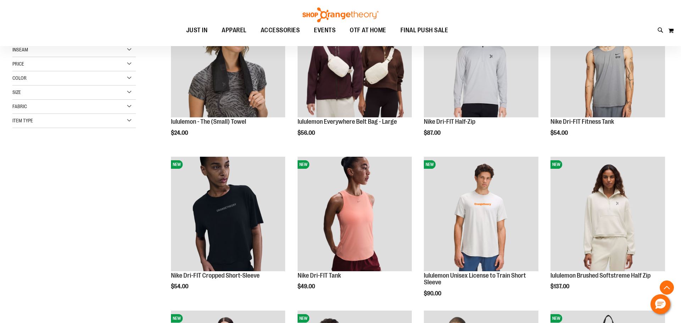
paste input "**********"
click at [194, 40] on div "**********" at bounding box center [340, 39] width 540 height 23
type input "**********"
click at [142, 80] on span "Unisex Crewneck 365 Fleece Sweatshirt" at bounding box center [163, 81] width 90 height 6
